Goal: Information Seeking & Learning: Learn about a topic

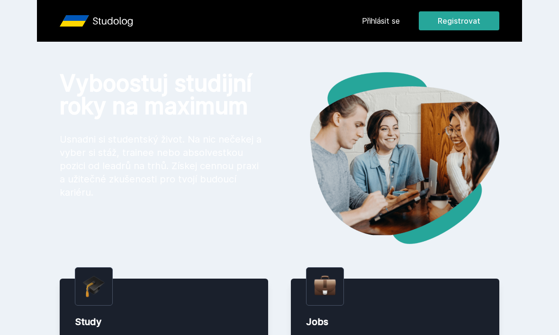
click at [397, 21] on link "Přihlásit se" at bounding box center [381, 20] width 38 height 11
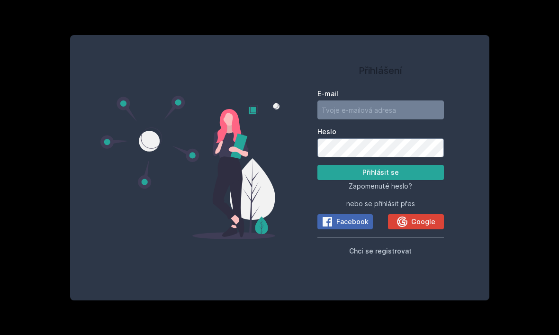
click at [408, 227] on icon at bounding box center [402, 221] width 11 height 11
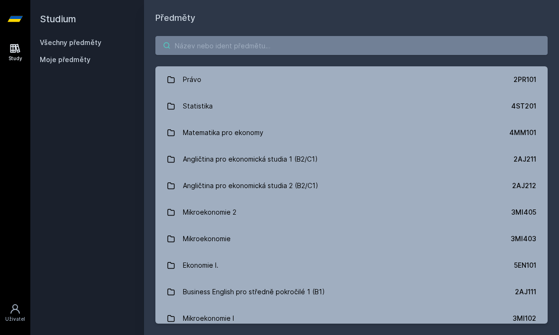
click at [402, 46] on input "search" at bounding box center [351, 45] width 392 height 19
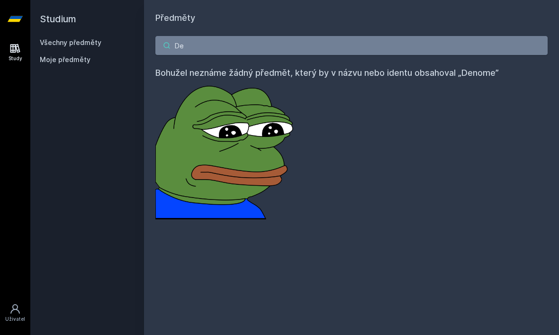
type input "D"
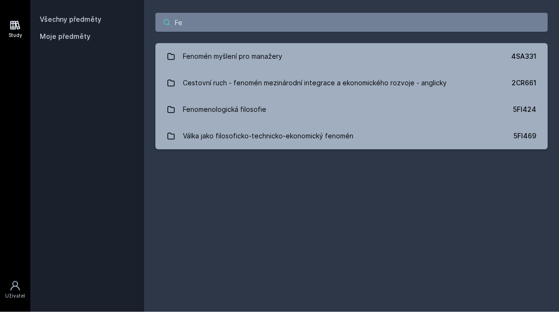
type input "F"
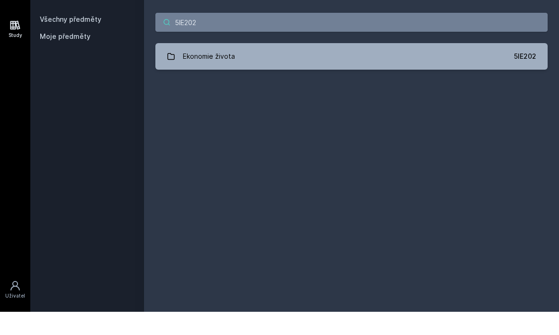
type input "5IE202"
click at [494, 66] on link "Ekonomie života 5IE202" at bounding box center [351, 79] width 392 height 27
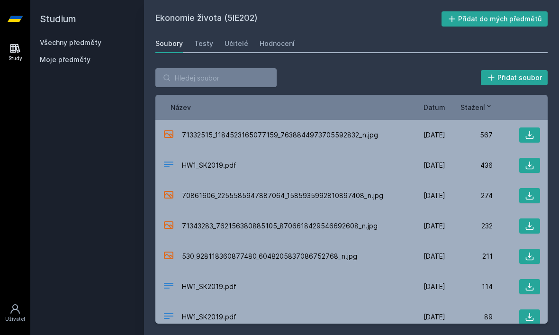
click at [441, 108] on span "Datum" at bounding box center [435, 107] width 22 height 10
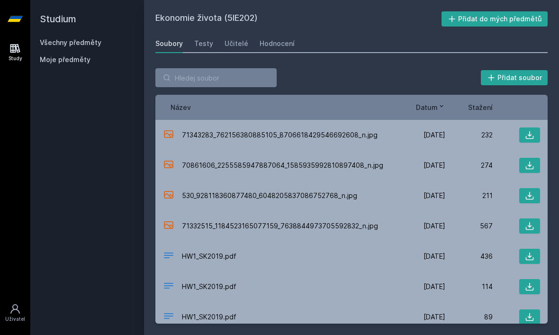
scroll to position [25, 0]
click at [467, 130] on div "232" at bounding box center [468, 134] width 47 height 9
click at [332, 130] on span "71343283_762156380885105_8706618429546692608_n.jpg" at bounding box center [280, 134] width 196 height 9
click at [530, 130] on icon at bounding box center [529, 134] width 9 height 9
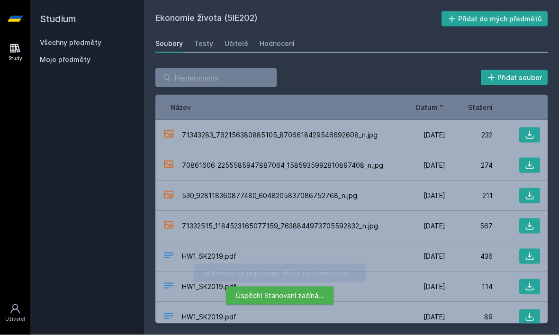
scroll to position [0, 0]
click at [445, 161] on span "22. 11. 2019" at bounding box center [435, 165] width 22 height 9
click at [525, 161] on icon at bounding box center [529, 165] width 9 height 9
